Goal: Task Accomplishment & Management: Use online tool/utility

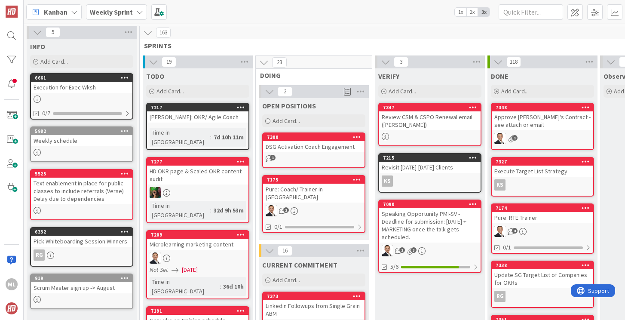
click at [128, 8] on b "Weekly Sprint" at bounding box center [111, 12] width 43 height 9
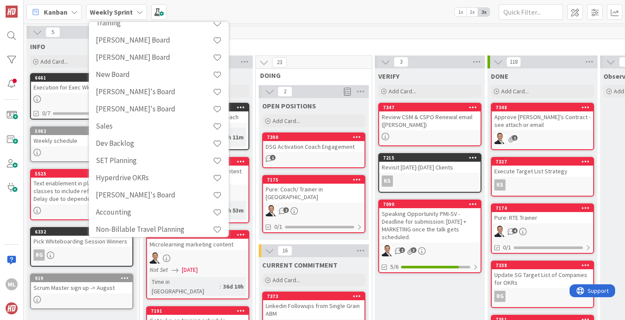
scroll to position [178, 0]
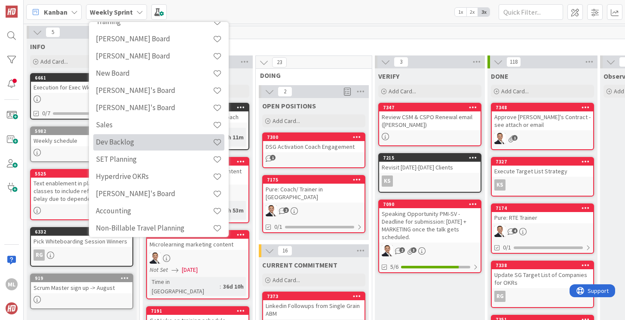
click at [113, 144] on h4 "Dev Backlog" at bounding box center [154, 141] width 117 height 9
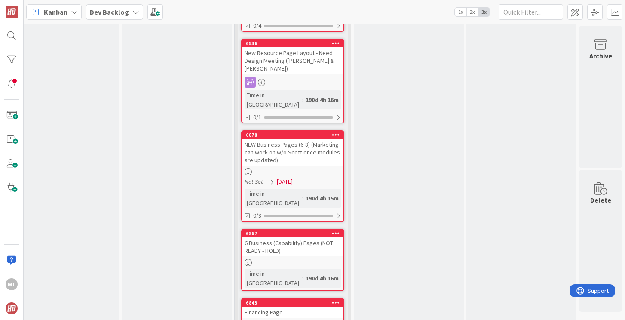
scroll to position [0, 580]
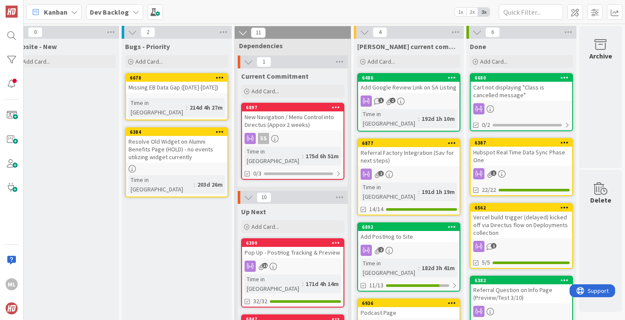
click at [104, 14] on b "Dev Backlog" at bounding box center [109, 12] width 39 height 9
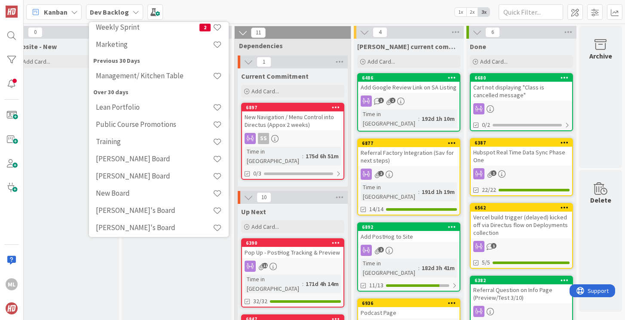
scroll to position [74, 0]
click at [105, 160] on h4 "[PERSON_NAME] Board" at bounding box center [154, 159] width 117 height 9
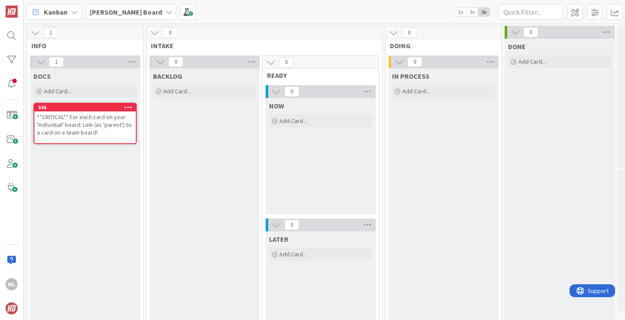
click at [104, 12] on b "[PERSON_NAME] Board" at bounding box center [126, 12] width 72 height 9
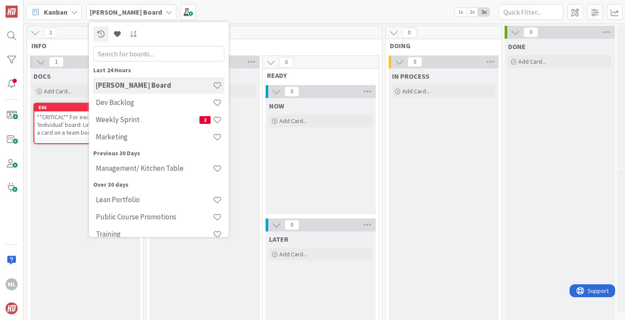
click at [165, 9] on icon at bounding box center [168, 12] width 7 height 7
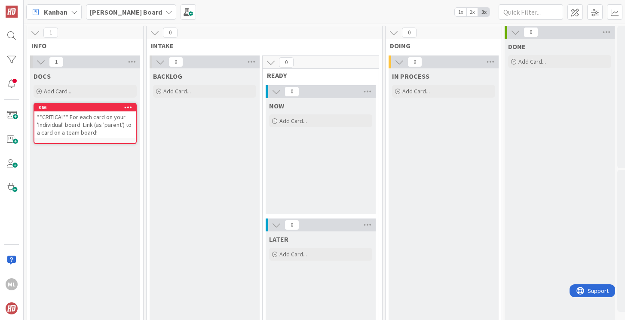
click at [140, 9] on div "[PERSON_NAME] Board" at bounding box center [131, 11] width 90 height 15
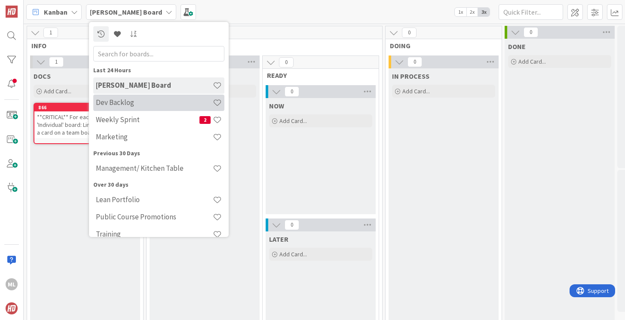
click at [126, 98] on div "Dev Backlog" at bounding box center [158, 103] width 131 height 16
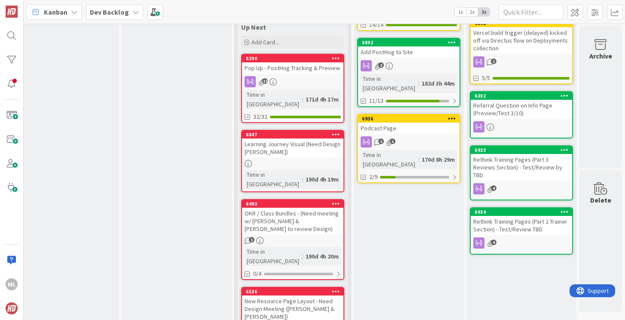
scroll to position [0, 580]
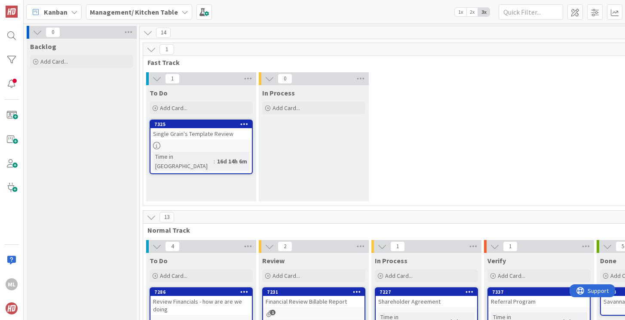
click at [168, 6] on div "Management/ Kitchen Table" at bounding box center [139, 11] width 106 height 15
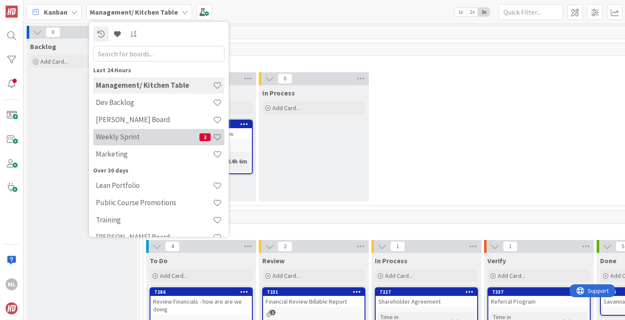
click at [119, 137] on h4 "Weekly Sprint" at bounding box center [148, 136] width 104 height 9
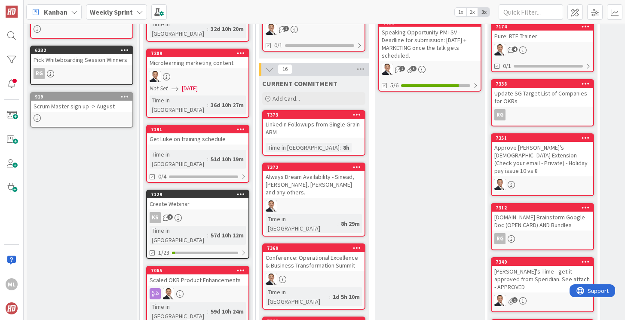
scroll to position [215, 0]
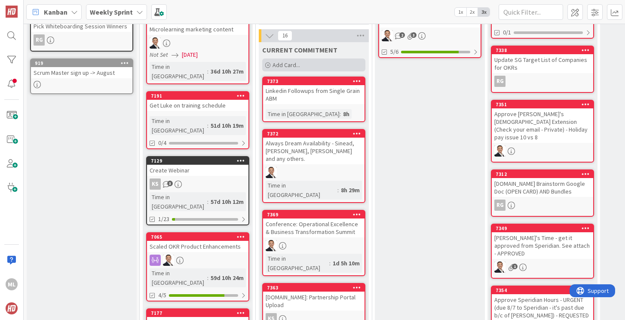
click at [301, 59] on div "Add Card..." at bounding box center [313, 64] width 103 height 13
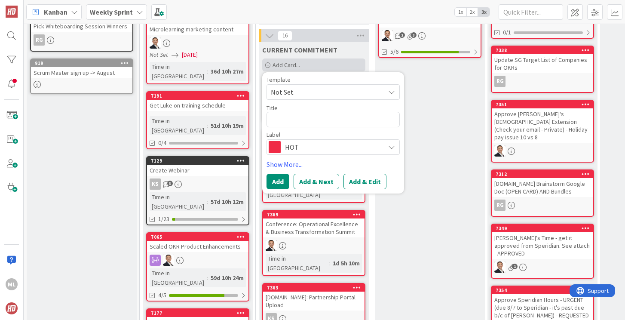
type textarea "x"
type textarea "A"
type textarea "x"
type textarea "Ap"
type textarea "x"
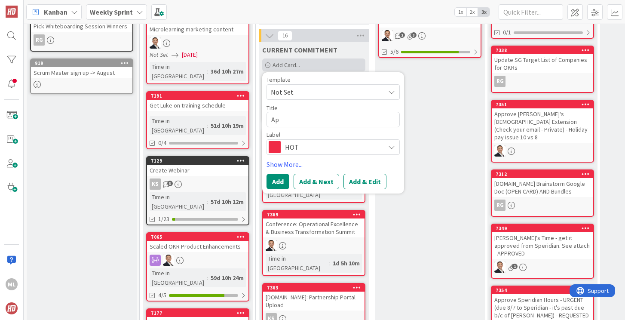
type textarea "App"
type textarea "x"
type textarea "Appro"
type textarea "x"
type textarea "Approv"
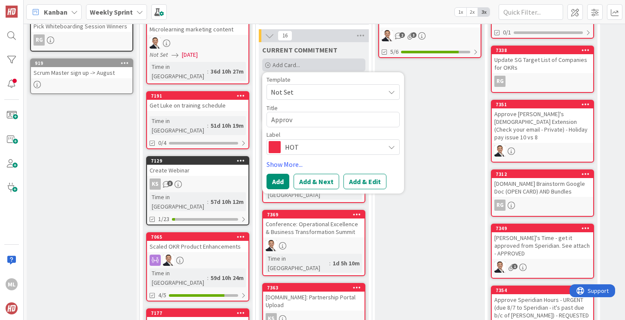
type textarea "x"
type textarea "Approve"
type textarea "x"
type textarea "Approve"
type textarea "x"
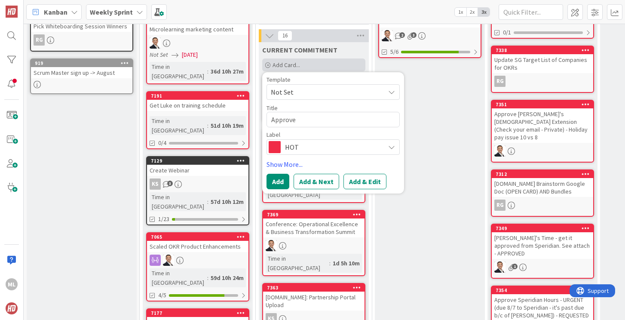
type textarea "Approve O"
type textarea "x"
type textarea "Approve OK"
type textarea "x"
type textarea "Approve OKR"
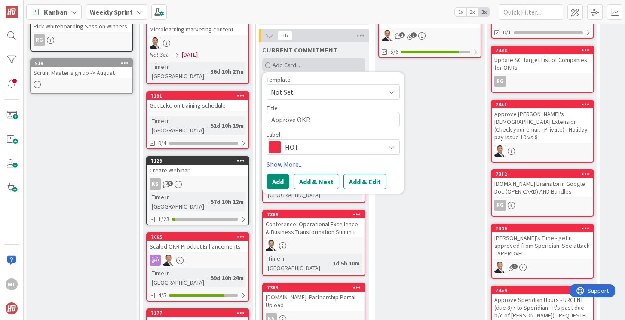
type textarea "x"
type textarea "Approve OKR"
type textarea "x"
type textarea "Approve OKR bl"
type textarea "x"
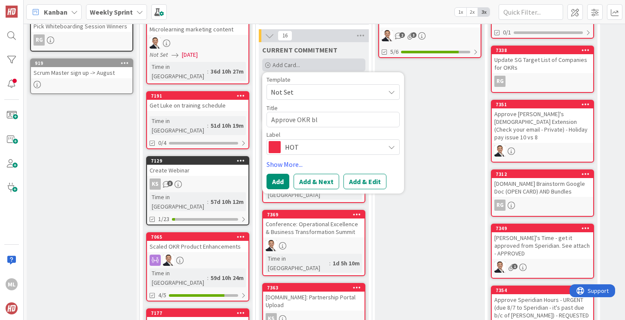
type textarea "Approve OKR blo"
type textarea "x"
type textarea "Approve OKR blog"
type textarea "x"
type textarea "Approve OKR blogs"
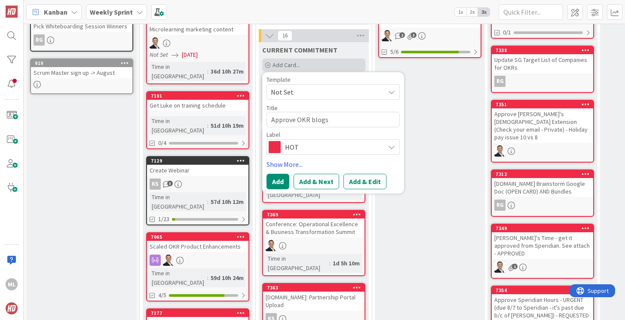
type textarea "x"
type textarea "Approve OKR blogs"
type textarea "x"
type textarea "Approve OKR blogs b"
type textarea "x"
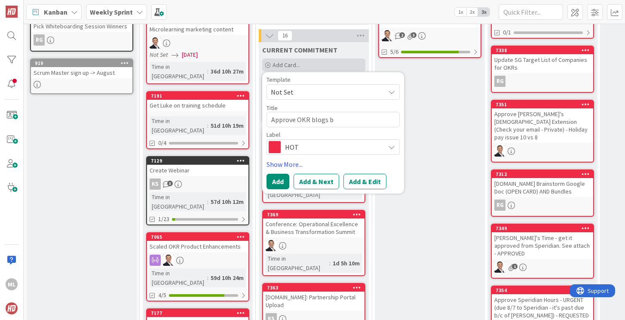
type textarea "Approve OKR blogs by"
type textarea "x"
type textarea "Approve OKR blogs by"
type textarea "x"
type textarea "Approve OKR blogs by S"
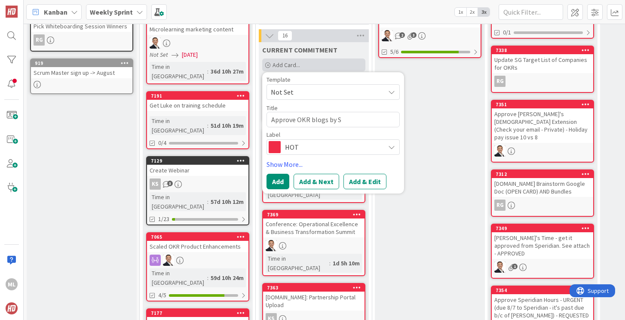
type textarea "x"
type textarea "Approve OKR blogs by SG"
type textarea "x"
type textarea "Approve OKR blogs by SG"
type textarea "x"
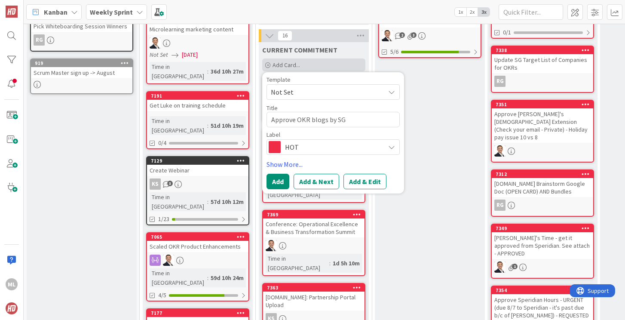
type textarea "Approve OKR blogs by SG f"
type textarea "x"
type textarea "Approve OKR blogs by SG for"
type textarea "x"
type textarea "Approve OKR blogs by SG for"
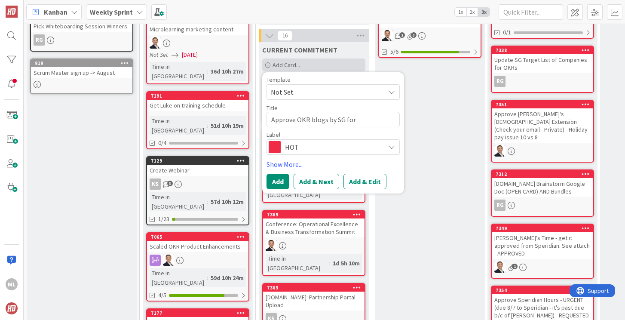
type textarea "x"
type textarea "Approve OKR blogs by SG for U"
type textarea "x"
type textarea "Approve OKR blogs by SG for"
type textarea "x"
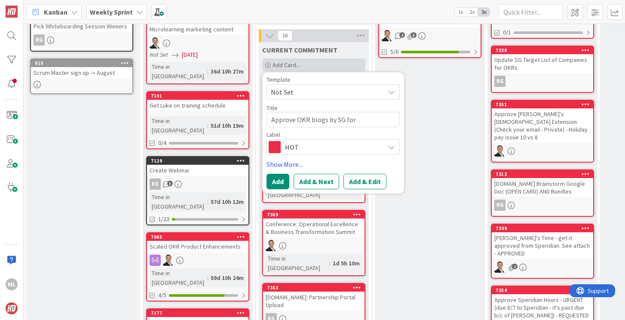
type textarea "Approve OKR blogs by SG for A"
type textarea "x"
type textarea "Approve OKR blogs by SG for Au"
type textarea "x"
type textarea "Approve OKR blogs by SG for Aug"
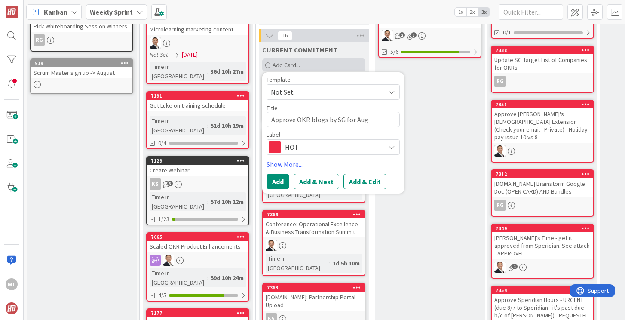
type textarea "x"
type textarea "Approve OKR blogs by SG for Augu"
type textarea "x"
type textarea "Approve OKR blogs by SG for Augus"
type textarea "x"
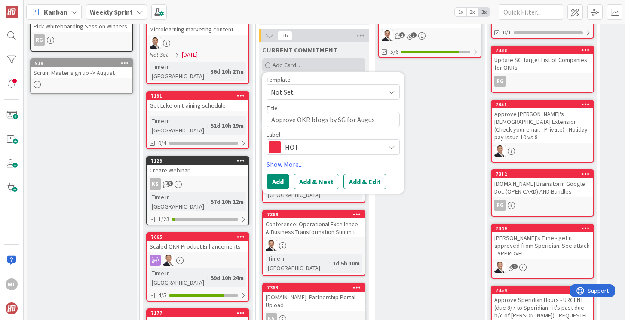
type textarea "Approve OKR blogs by SG for August"
click at [276, 176] on button "Add" at bounding box center [277, 181] width 23 height 15
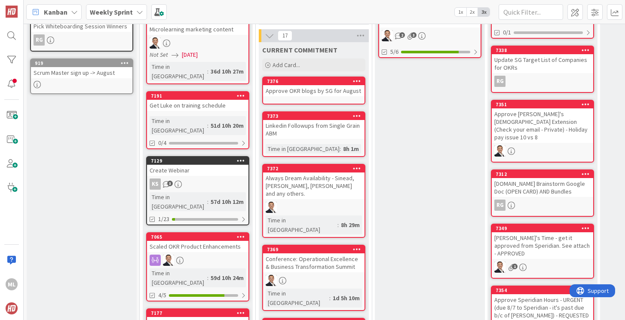
click at [296, 86] on div "Approve OKR blogs by SG for August" at bounding box center [313, 90] width 101 height 11
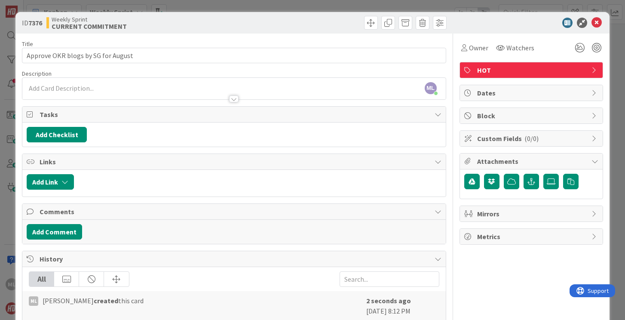
click at [75, 86] on div "ML [PERSON_NAME] just joined" at bounding box center [233, 88] width 423 height 21
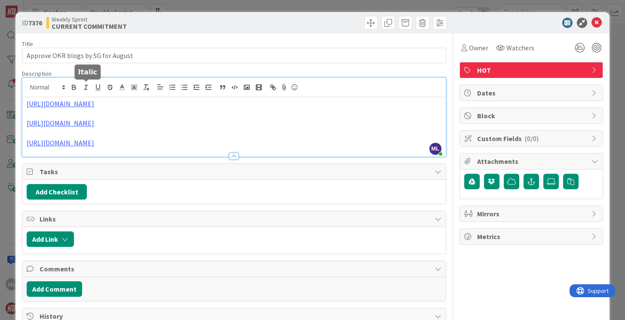
drag, startPoint x: 334, startPoint y: 146, endPoint x: 87, endPoint y: 91, distance: 253.5
click at [87, 91] on div "ML [PERSON_NAME] just joined [URL][DOMAIN_NAME] [URL][DOMAIN_NAME] [URL][DOMAIN…" at bounding box center [233, 117] width 423 height 79
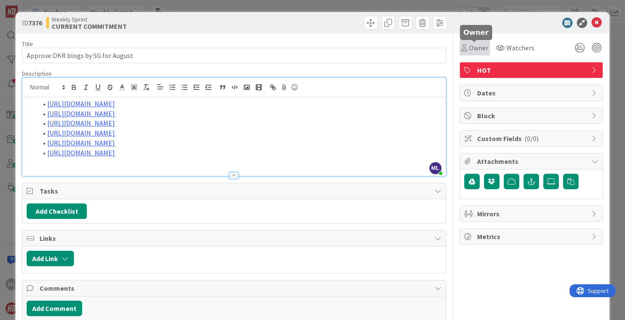
click at [478, 45] on span "Owner" at bounding box center [478, 48] width 19 height 10
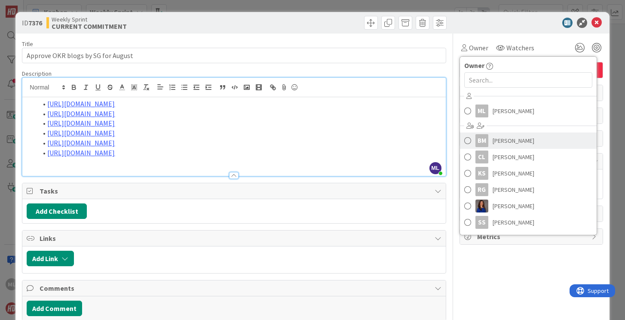
scroll to position [32, 0]
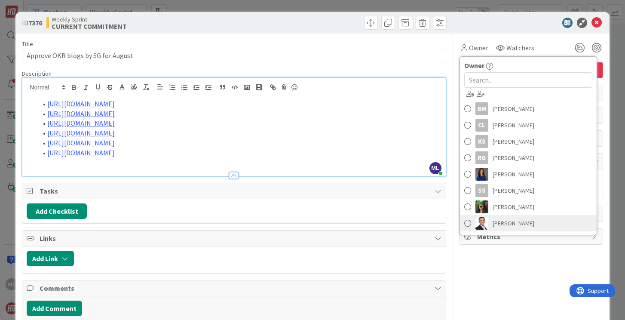
click at [495, 225] on span "[PERSON_NAME]" at bounding box center [513, 223] width 42 height 13
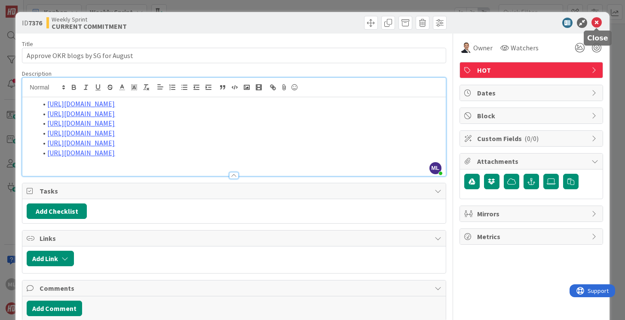
click at [596, 21] on icon at bounding box center [596, 23] width 10 height 10
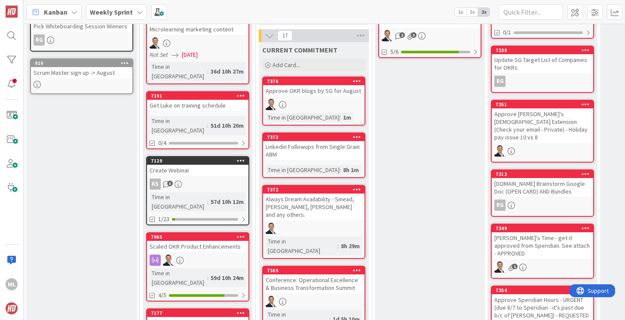
click at [310, 146] on div "Linkedin Followups from Single Grain ABM" at bounding box center [313, 150] width 101 height 19
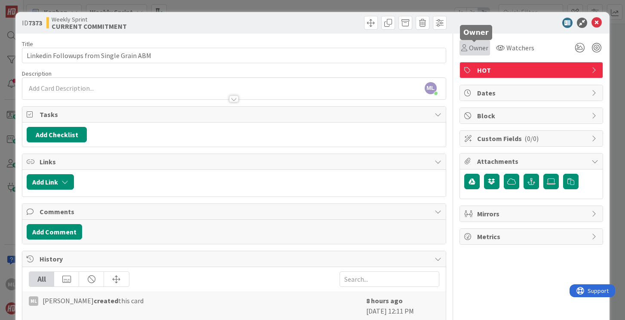
click at [474, 44] on span "Owner" at bounding box center [478, 48] width 19 height 10
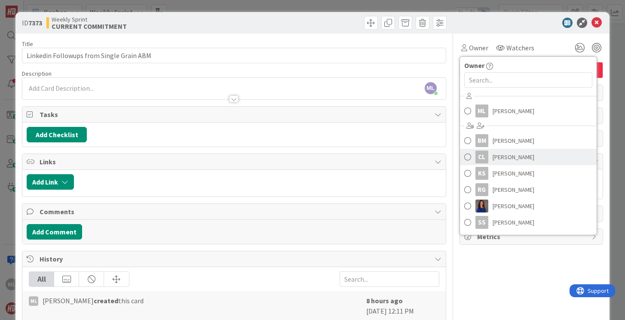
scroll to position [32, 0]
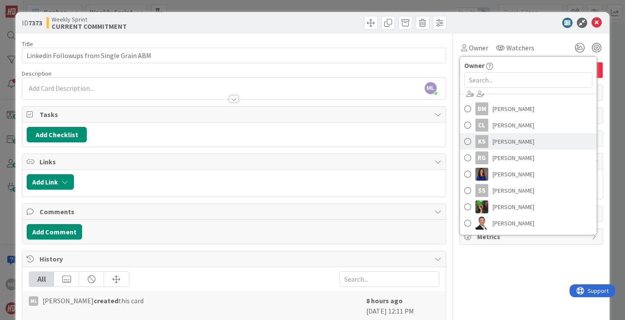
click at [472, 142] on link "KS [PERSON_NAME]" at bounding box center [528, 141] width 137 height 16
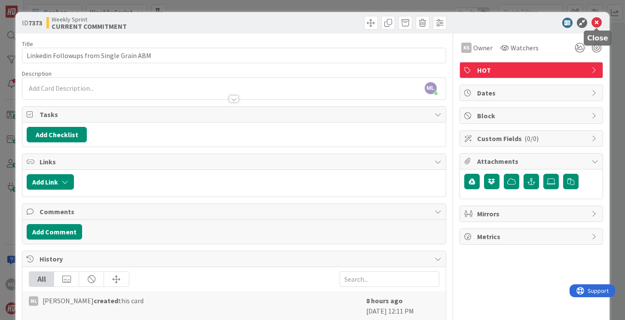
click at [598, 22] on icon at bounding box center [596, 23] width 10 height 10
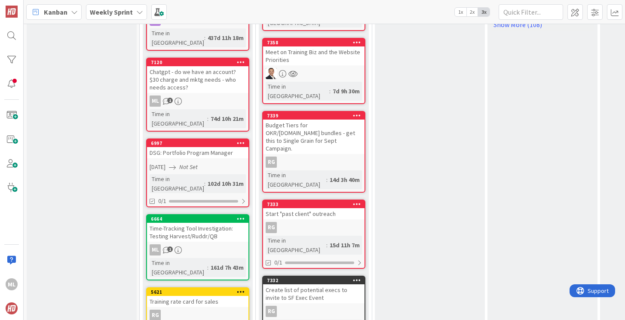
scroll to position [678, 0]
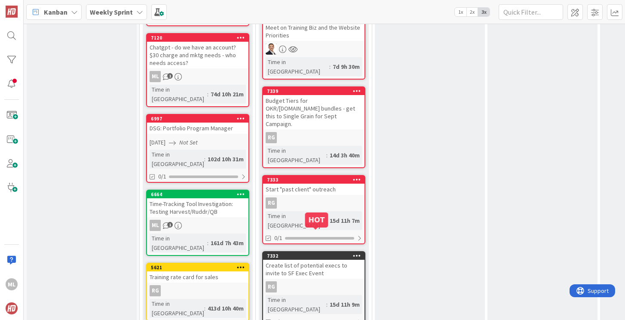
scroll to position [701, 0]
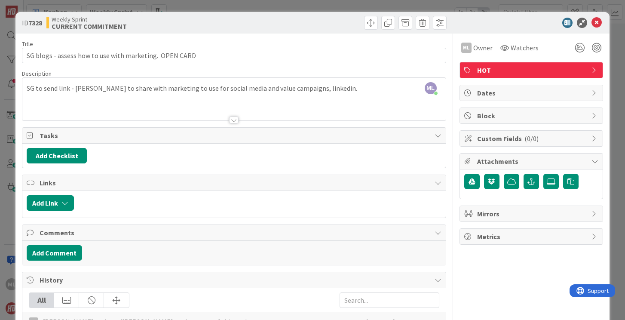
click at [323, 89] on div "ML [PERSON_NAME] just joined SG to send link - [PERSON_NAME] to share with mark…" at bounding box center [233, 99] width 423 height 43
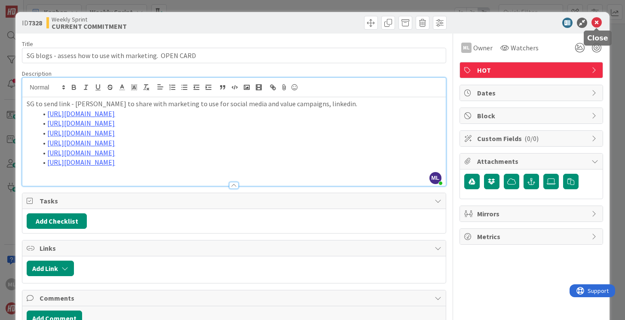
click at [596, 21] on icon at bounding box center [596, 23] width 10 height 10
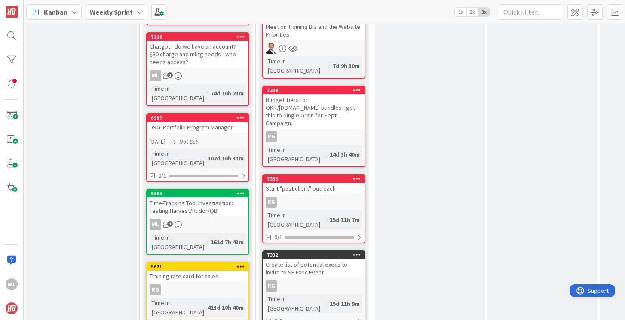
click at [116, 11] on b "Weekly Sprint" at bounding box center [111, 12] width 43 height 9
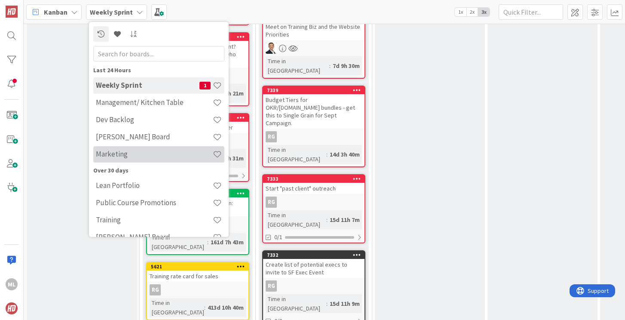
click at [103, 152] on h4 "Marketing" at bounding box center [154, 154] width 117 height 9
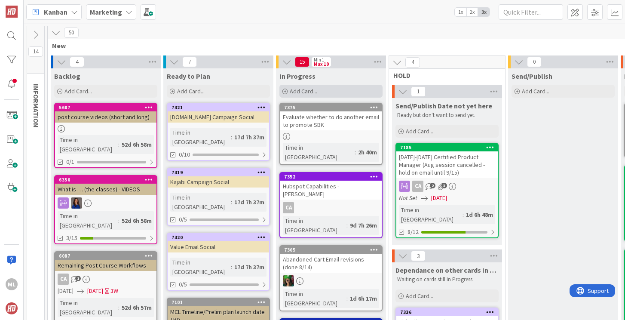
click at [314, 89] on span "Add Card..." at bounding box center [303, 91] width 27 height 8
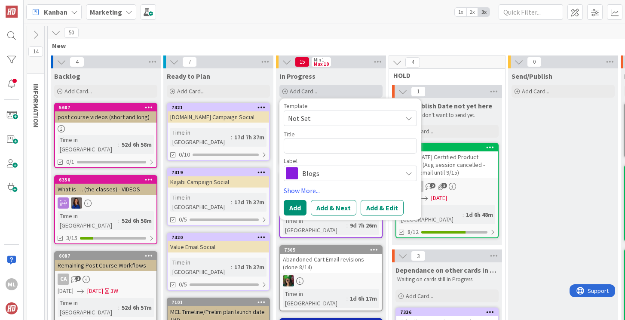
type textarea "x"
type textarea "S"
type textarea "x"
type textarea "SG"
type textarea "x"
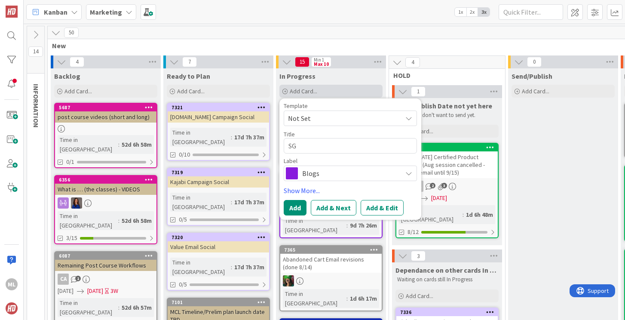
type textarea "SG"
type textarea "x"
type textarea "SG Bl"
type textarea "x"
type textarea "SG Blog"
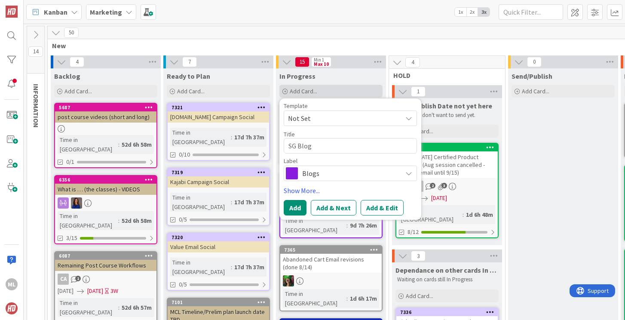
type textarea "x"
type textarea "SG Blogs"
type textarea "x"
type textarea "SG Blogs"
type textarea "x"
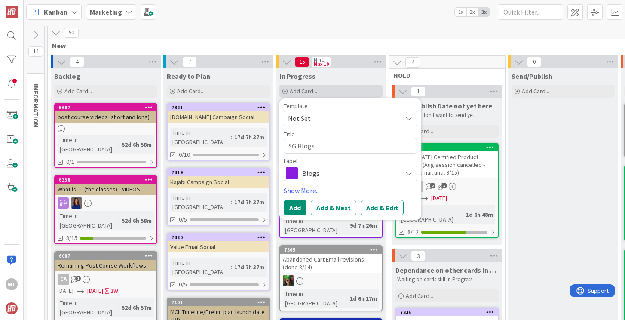
type textarea "SG Blogs -"
type textarea "x"
type textarea "SG Blogs -"
type textarea "x"
type textarea "SG Blogs - h"
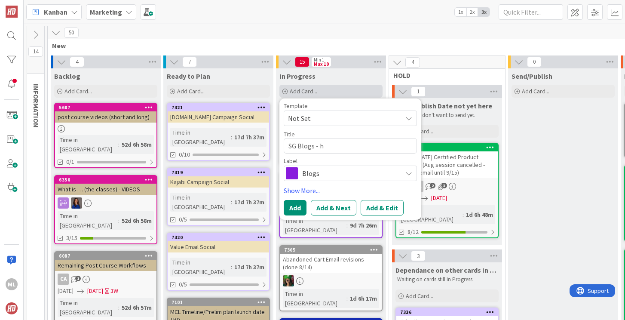
type textarea "x"
type textarea "SG Blogs - ho"
type textarea "x"
type textarea "SG Blogs - how"
type textarea "x"
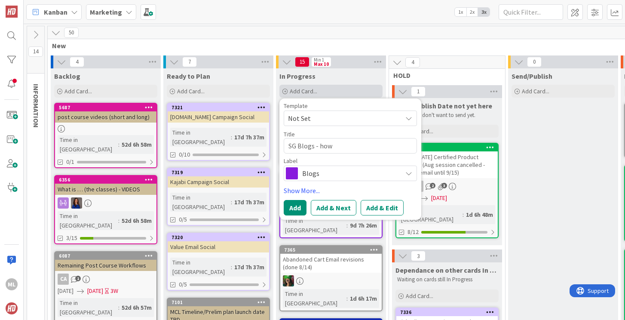
type textarea "SG Blogs - how"
type textarea "x"
type textarea "SG Blogs - how c"
type textarea "x"
type textarea "SG Blogs - how can"
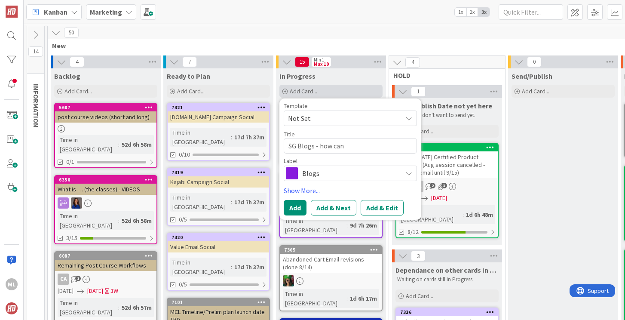
type textarea "x"
type textarea "SG Blogs - how can"
type textarea "x"
type textarea "SG Blogs - how can w"
type textarea "x"
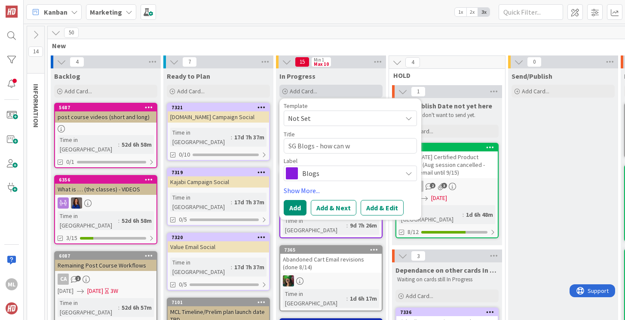
type textarea "SG Blogs - how can we"
type textarea "x"
type textarea "SG Blogs - how can we"
type textarea "x"
type textarea "SG Blogs - how can we sp"
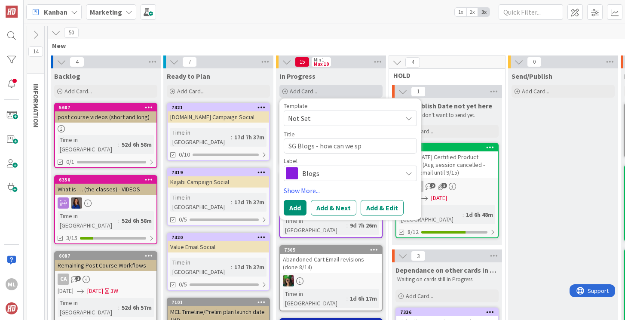
type textarea "x"
type textarea "SG Blogs - how can we spl"
type textarea "x"
type textarea "SG Blogs - how can we spli"
type textarea "x"
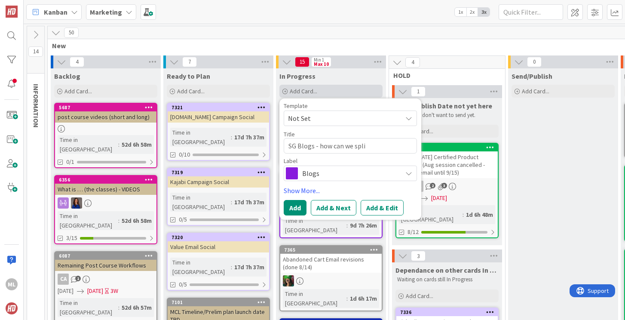
type textarea "SG Blogs - how can we splic"
type textarea "x"
type textarea "SG Blogs - how can we splice"
type textarea "x"
type textarea "SG Blogs - how can we splice/"
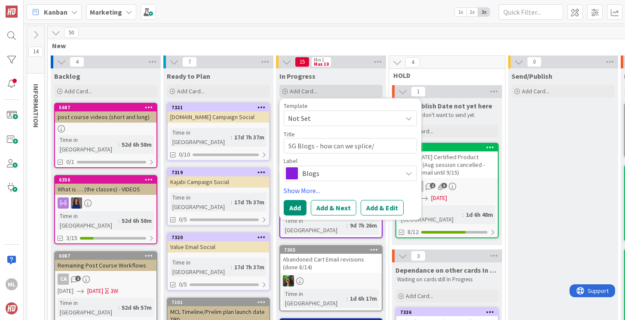
type textarea "x"
type textarea "SG Blogs - how can we splice/u"
type textarea "x"
type textarea "SG Blogs - how can we splice/use"
type textarea "x"
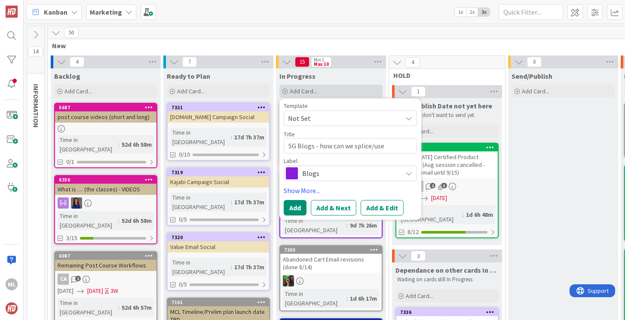
type textarea "SG Blogs - how can we splice/use t"
type textarea "x"
type textarea "SG Blogs - how can we splice/use th"
type textarea "x"
type textarea "SG Blogs - how can we splice/use the"
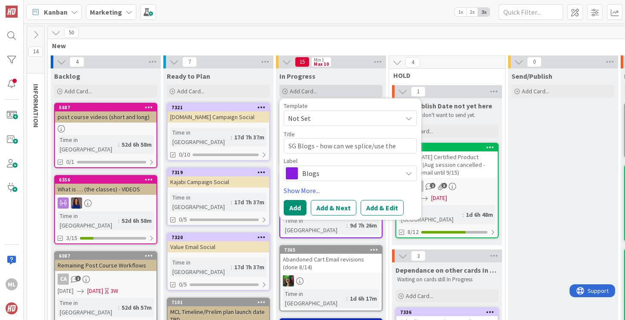
type textarea "x"
type textarea "SG Blogs - how can we splice/use these"
click at [300, 206] on button "Add" at bounding box center [295, 207] width 23 height 15
type textarea "x"
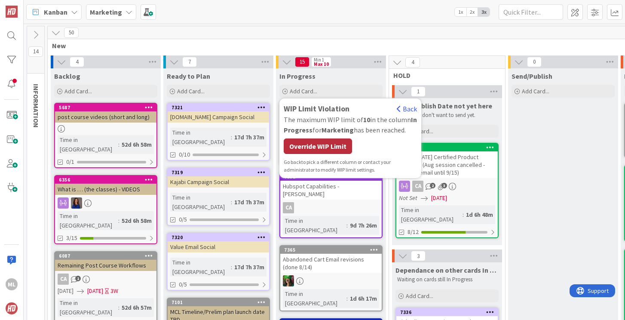
click at [319, 145] on div "Override WIP Limit" at bounding box center [318, 145] width 68 height 15
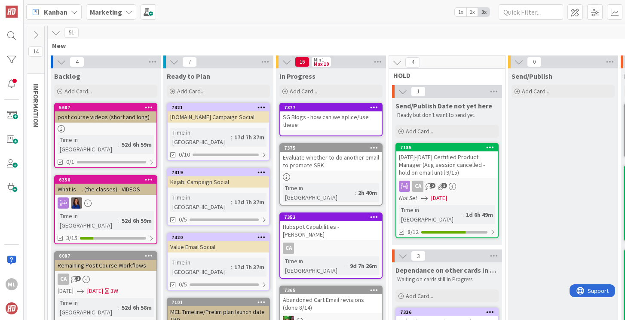
click at [310, 118] on div "SG Blogs - how can we splice/use these" at bounding box center [330, 120] width 101 height 19
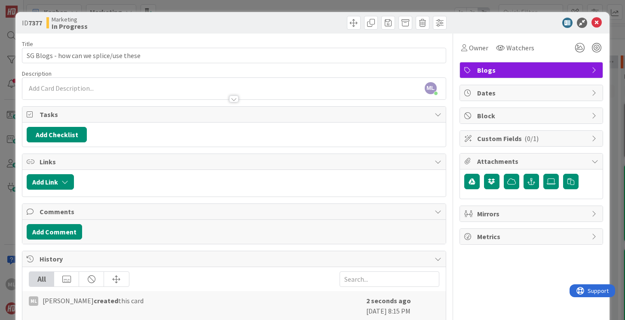
click at [195, 85] on div "ML [PERSON_NAME] just joined" at bounding box center [233, 88] width 423 height 21
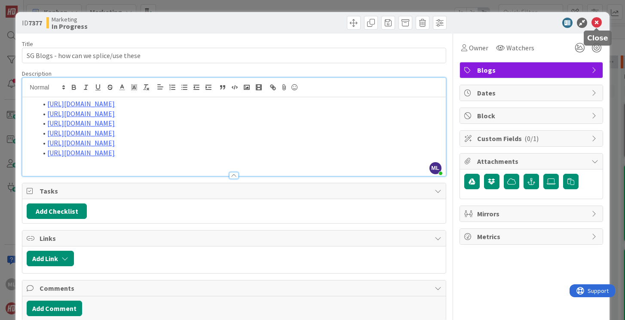
click at [598, 21] on icon at bounding box center [596, 23] width 10 height 10
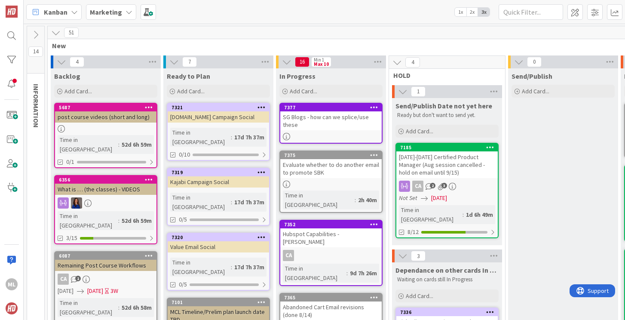
click at [330, 126] on div "SG Blogs - how can we splice/use these" at bounding box center [330, 120] width 101 height 19
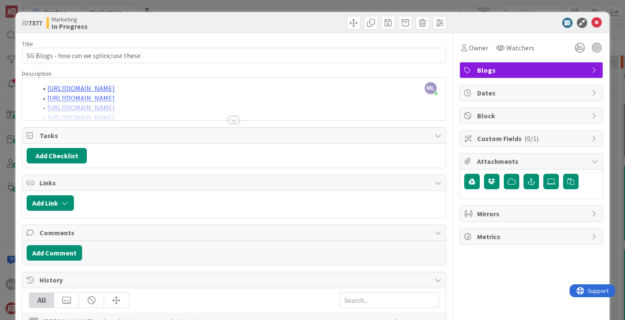
click at [489, 67] on span "Blogs" at bounding box center [532, 70] width 110 height 10
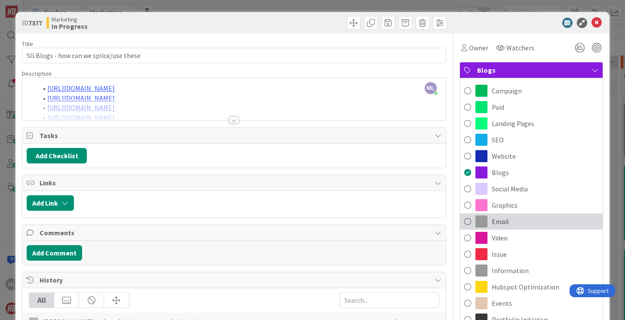
click at [467, 217] on span at bounding box center [467, 221] width 7 height 13
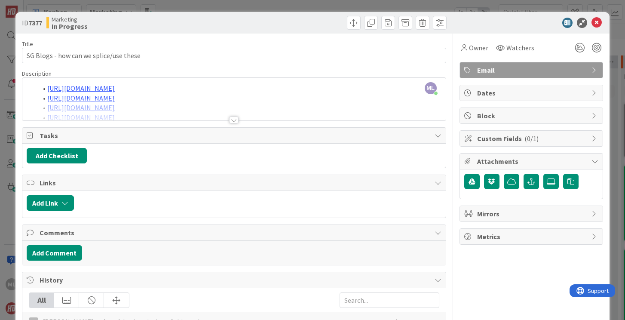
click at [493, 67] on span "Email" at bounding box center [532, 70] width 110 height 10
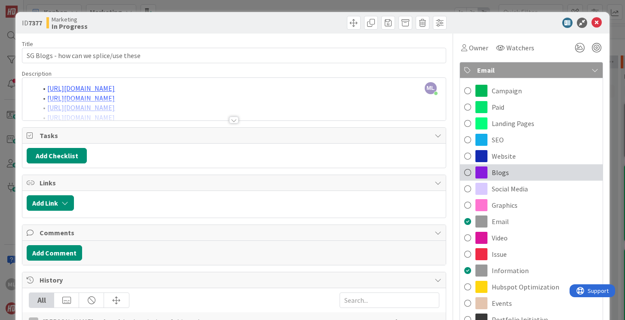
click at [465, 169] on span at bounding box center [467, 172] width 7 height 13
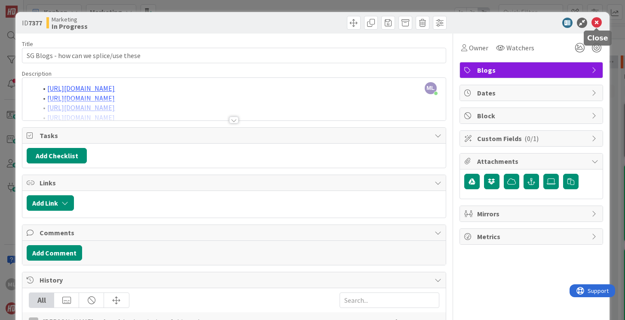
click at [595, 21] on icon at bounding box center [596, 23] width 10 height 10
